Goal: Information Seeking & Learning: Check status

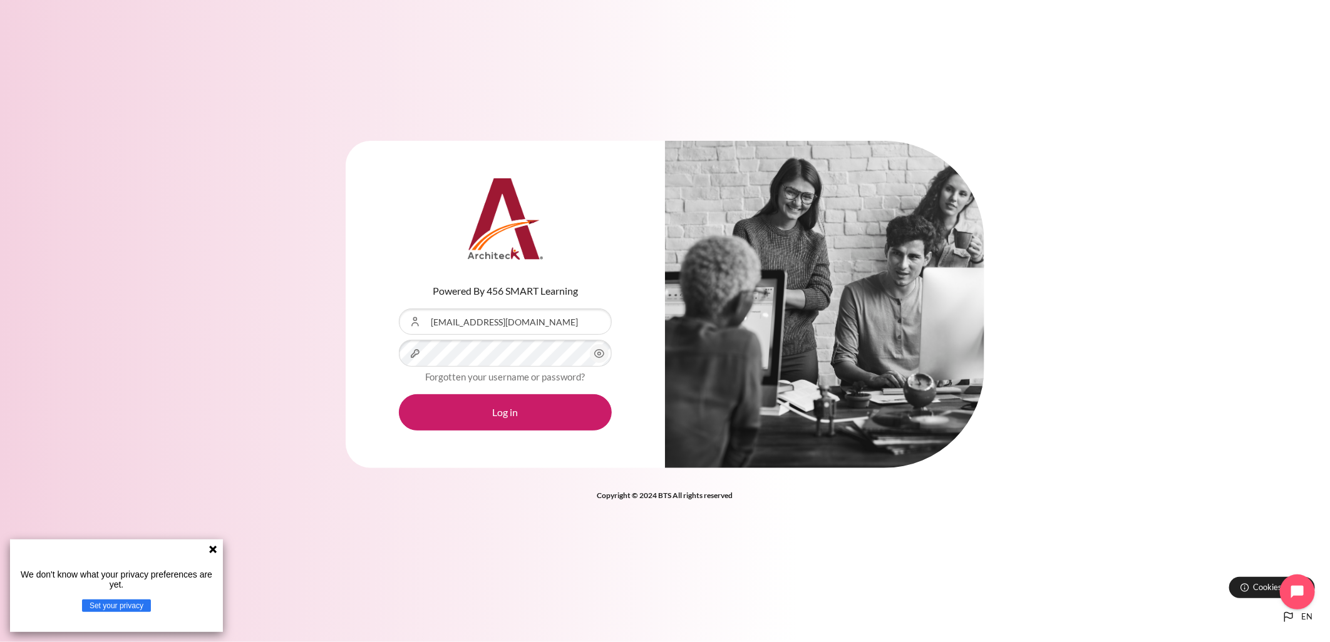
click at [399, 394] on button "Log in" at bounding box center [505, 412] width 213 height 36
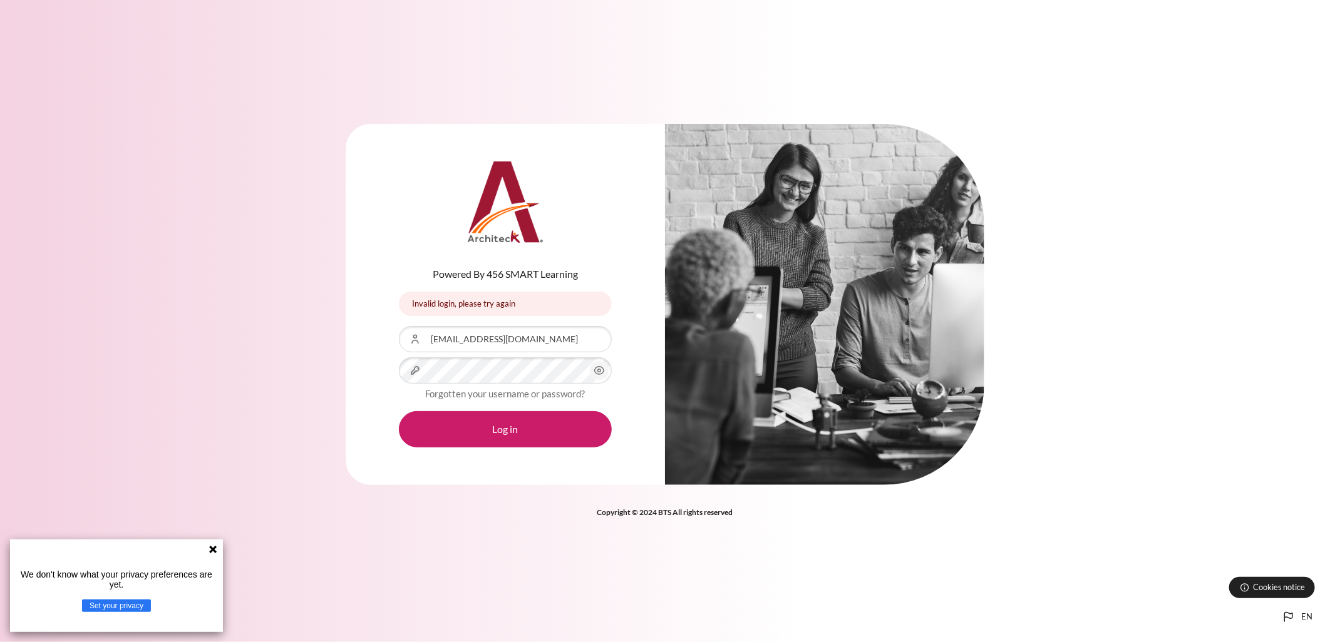
click at [503, 386] on div "Forgotten your username or password?" at bounding box center [505, 393] width 213 height 15
click at [399, 411] on button "Log in" at bounding box center [505, 429] width 213 height 36
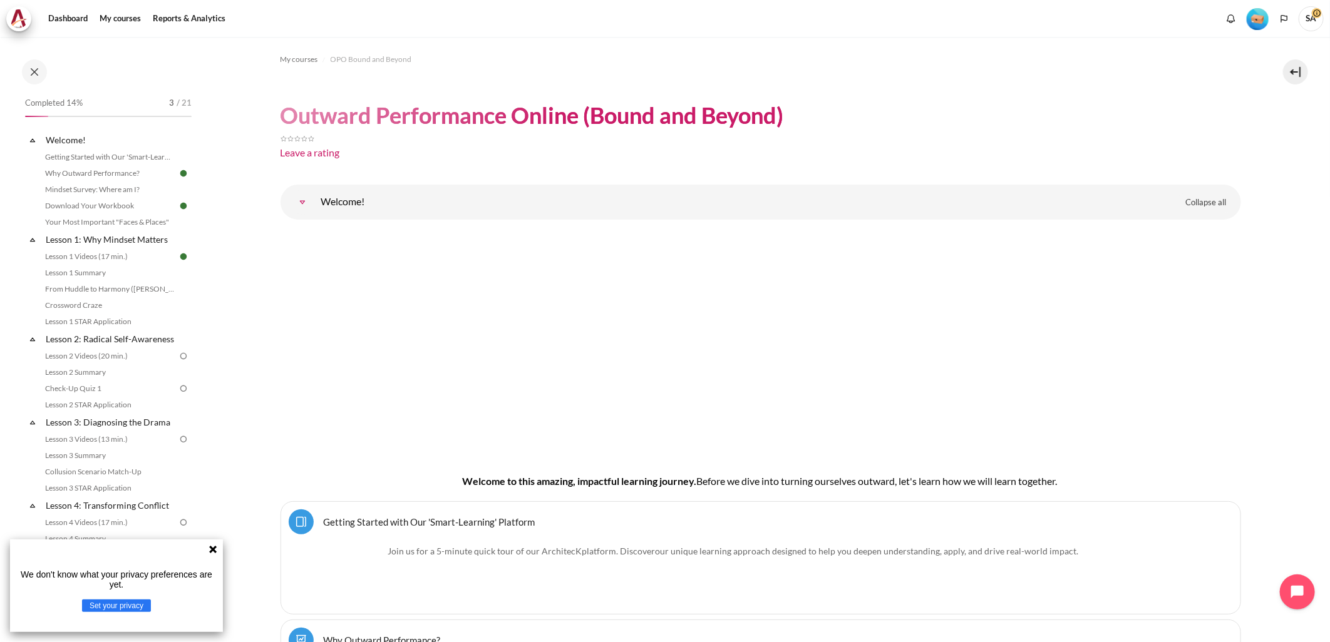
click at [209, 545] on icon at bounding box center [213, 550] width 10 height 10
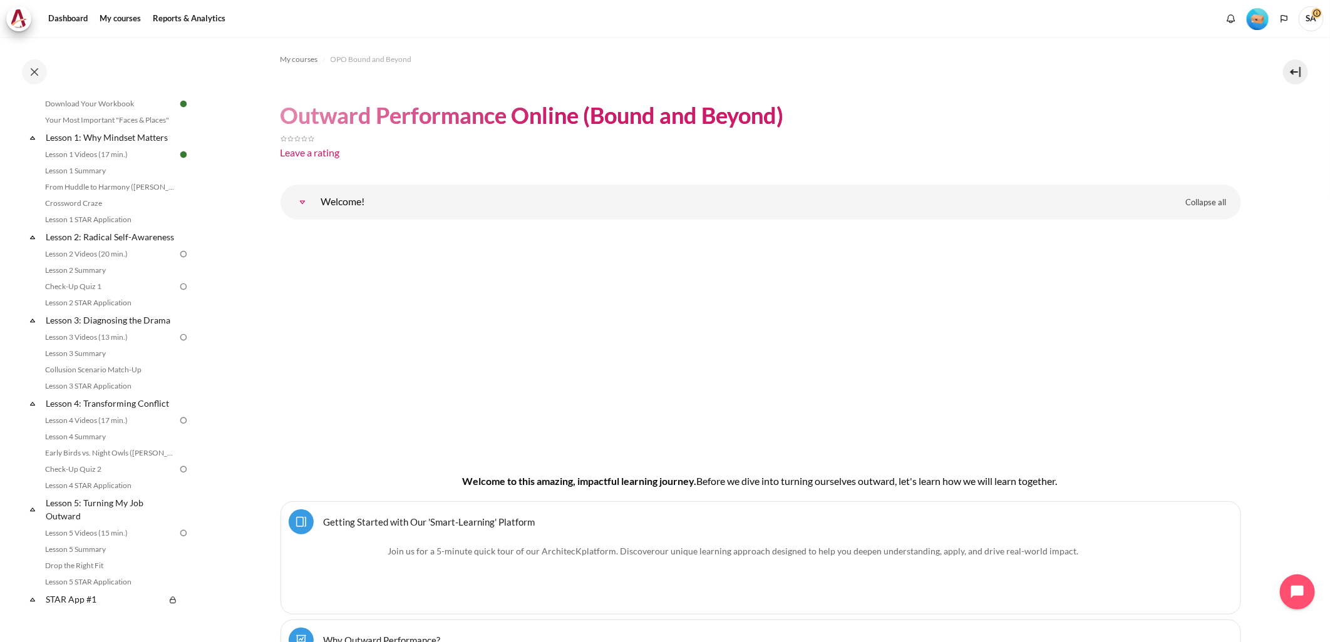
scroll to position [417, 0]
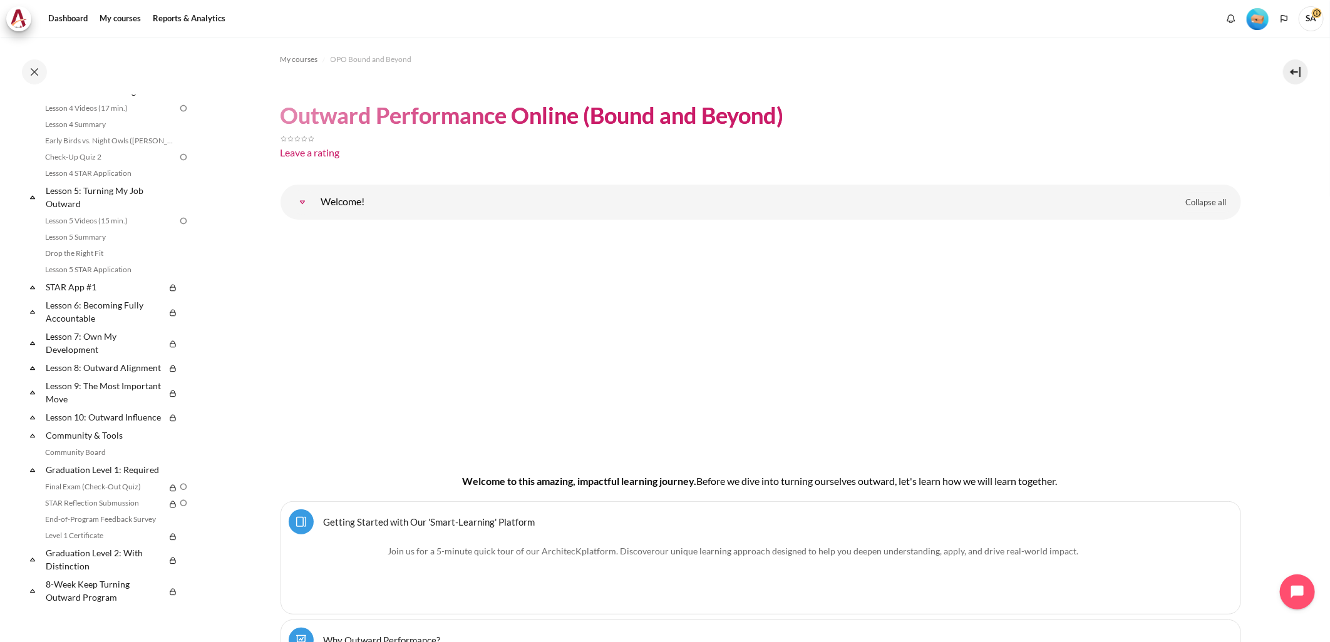
drag, startPoint x: 197, startPoint y: 586, endPoint x: 186, endPoint y: 595, distance: 14.3
click at [186, 595] on div "Completed 14% 3 / 21 Expand Collapse Welcome! Highlighted" at bounding box center [108, 351] width 179 height 513
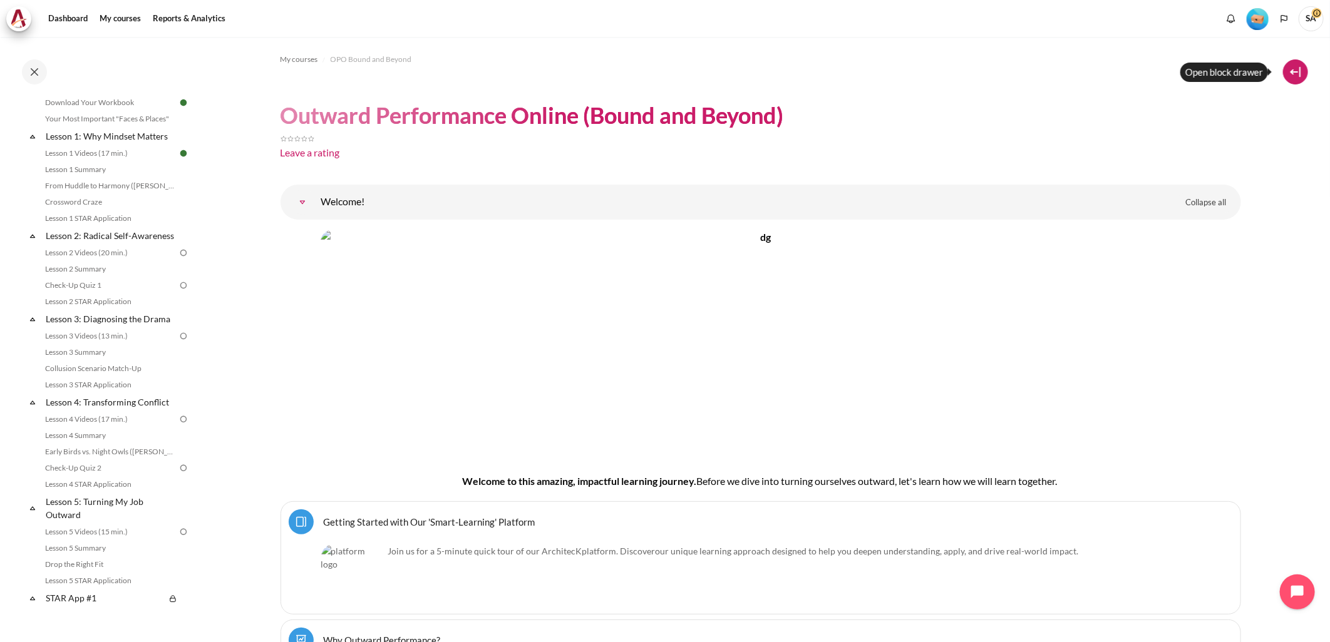
click at [1291, 72] on button at bounding box center [1295, 71] width 25 height 25
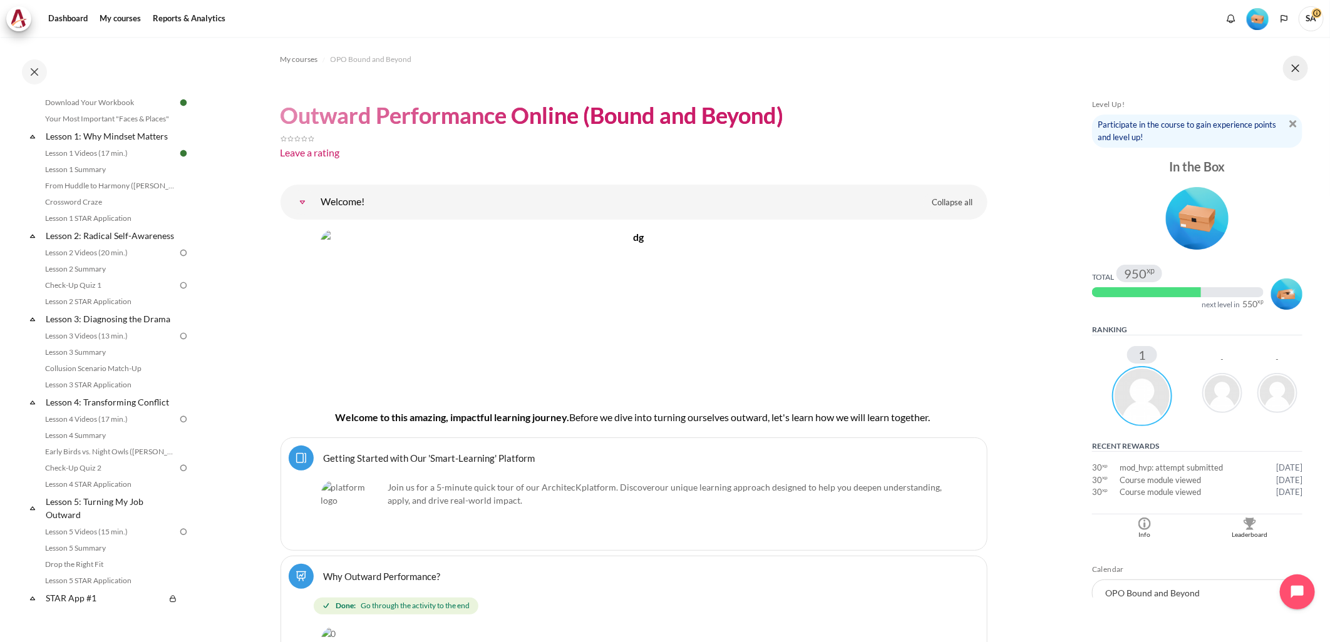
click at [1291, 71] on button at bounding box center [1295, 68] width 25 height 25
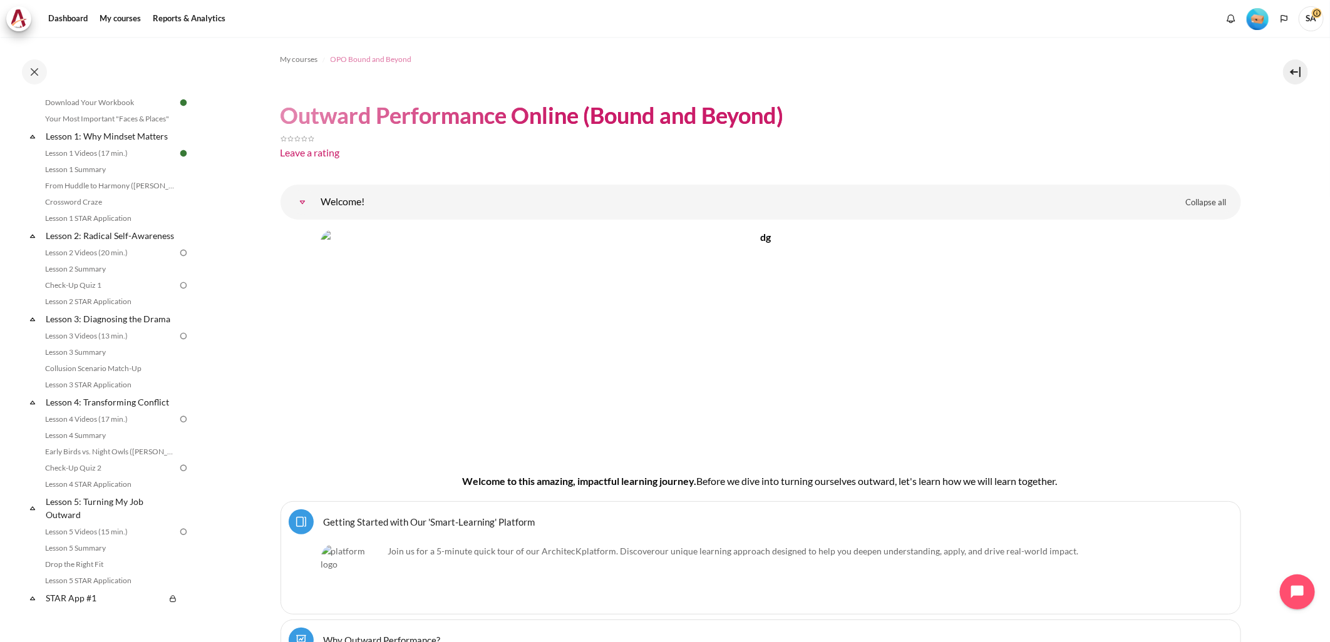
click at [374, 61] on span "OPO Bound and Beyond" at bounding box center [371, 59] width 81 height 11
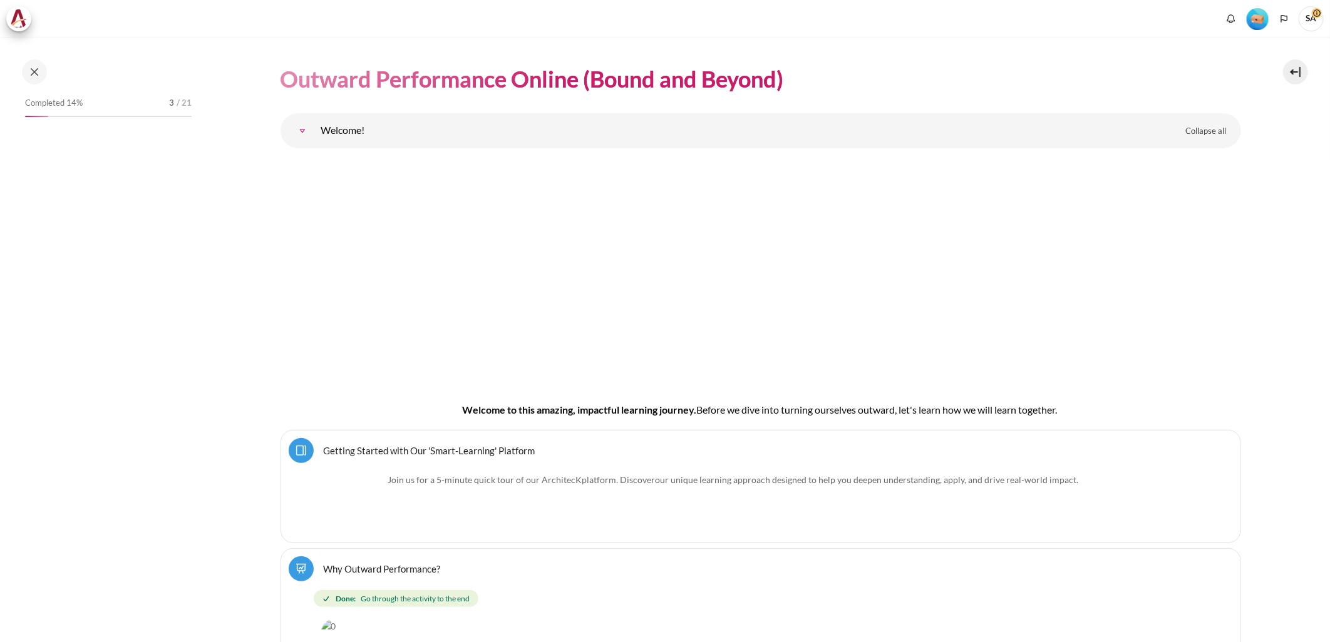
scroll to position [69, 0]
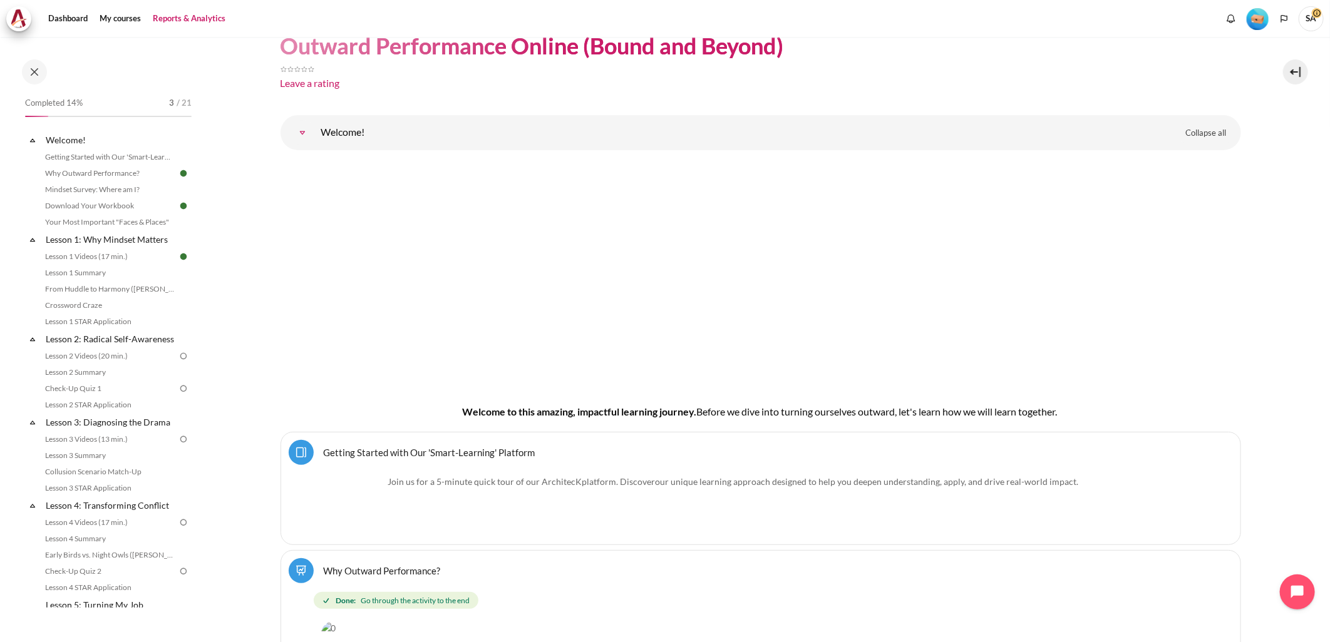
click at [163, 14] on link "Reports & Analytics" at bounding box center [188, 18] width 81 height 25
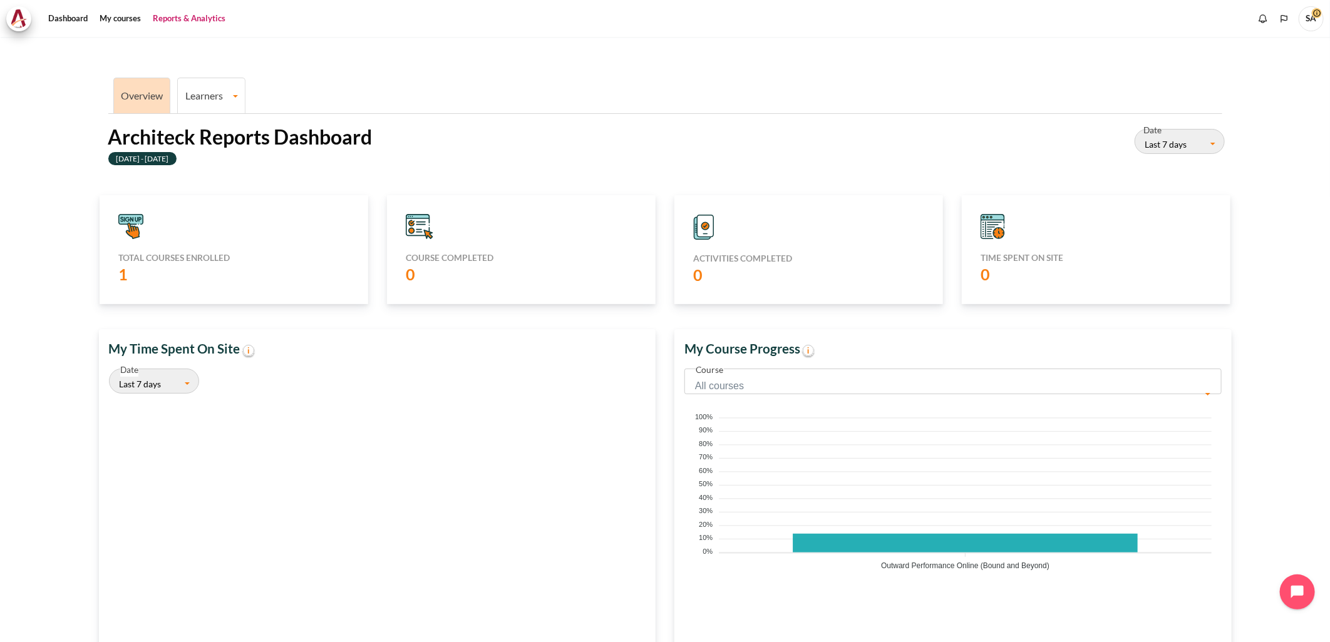
click at [213, 93] on link "Learners" at bounding box center [211, 96] width 67 height 12
click at [214, 140] on link "Learner Course Progress" at bounding box center [212, 139] width 60 height 42
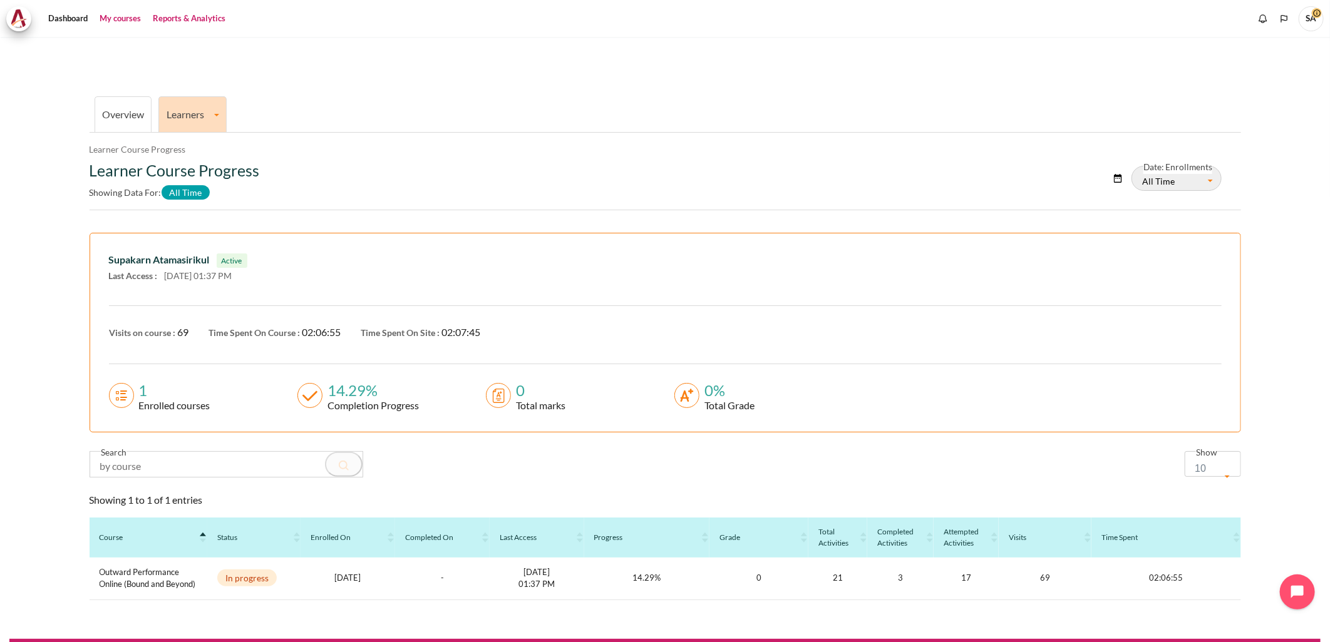
click at [133, 13] on link "My courses" at bounding box center [120, 18] width 50 height 25
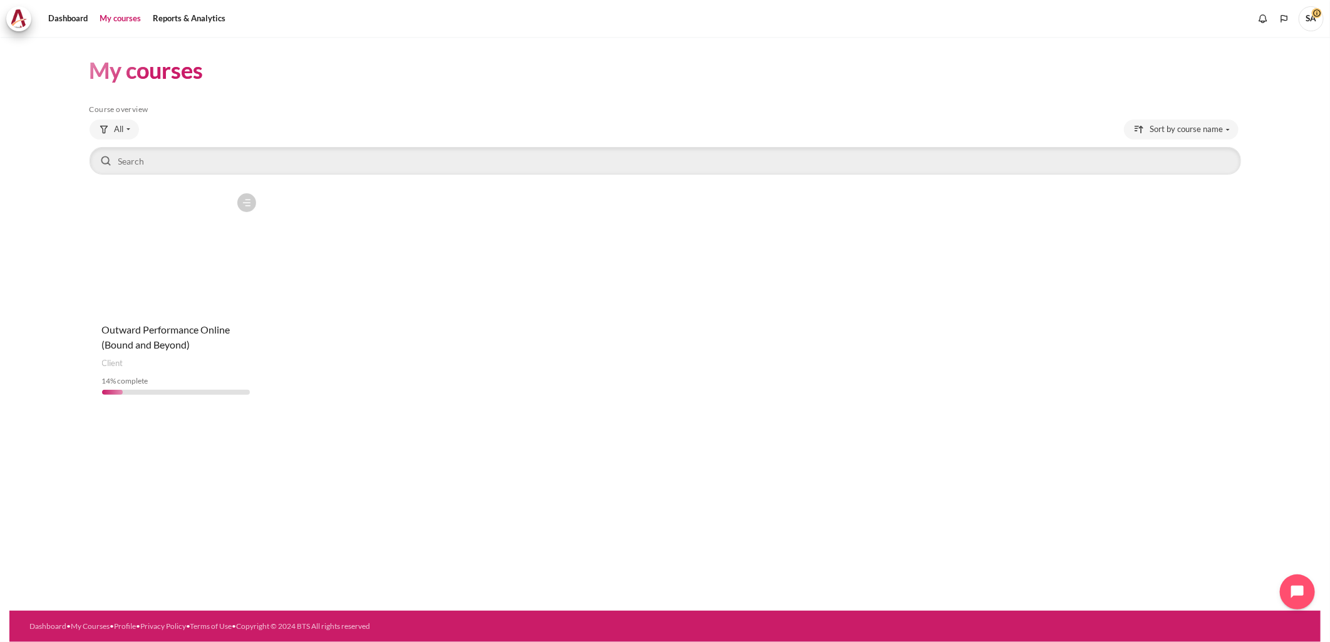
click at [138, 279] on figure "Content" at bounding box center [176, 249] width 173 height 125
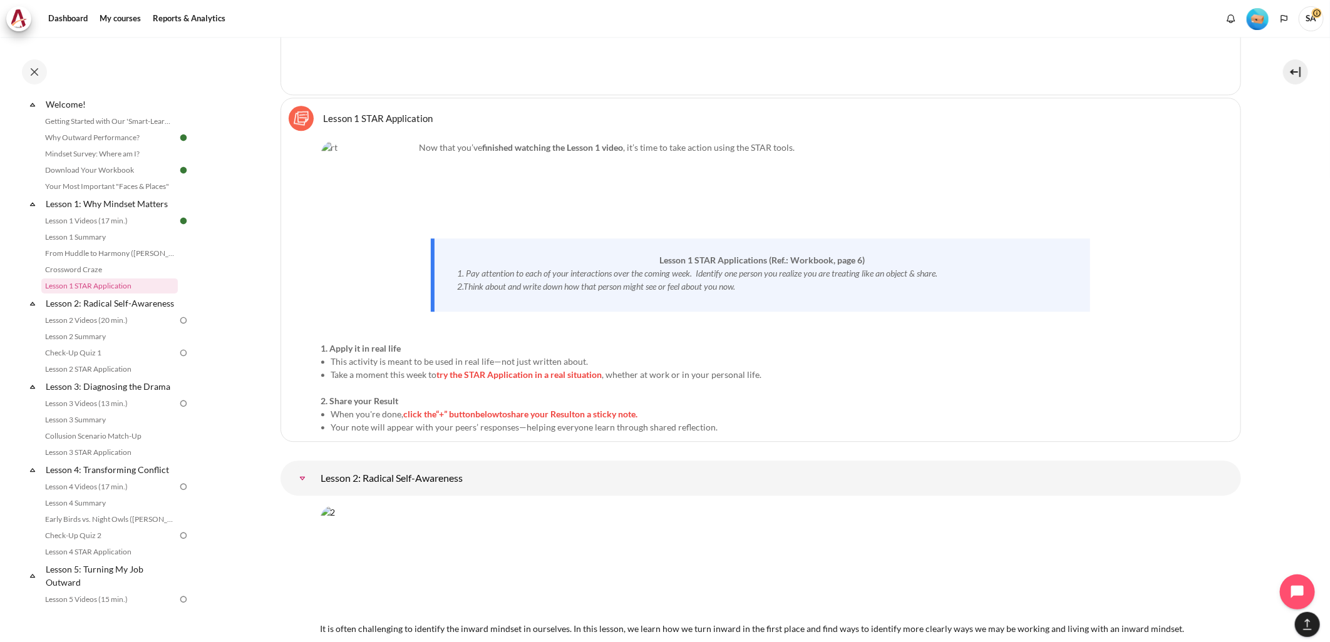
scroll to position [2087, 0]
